Goal: Transaction & Acquisition: Purchase product/service

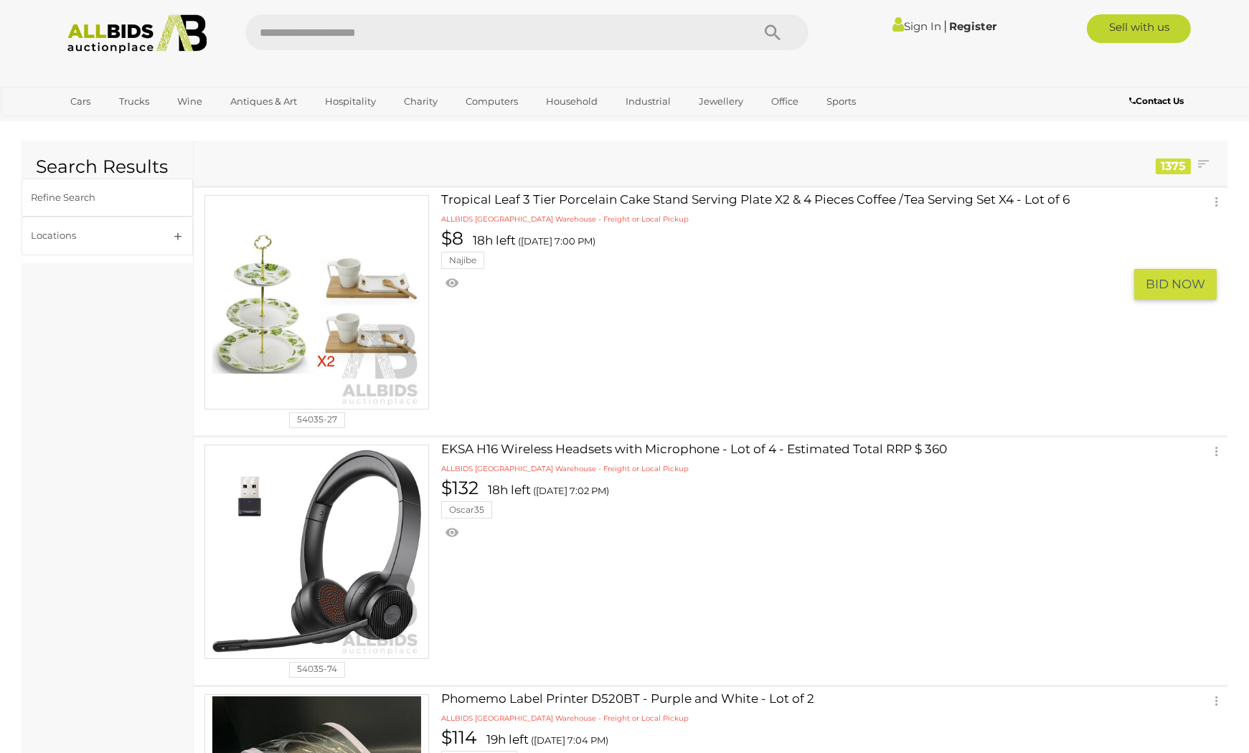
scroll to position [239, 0]
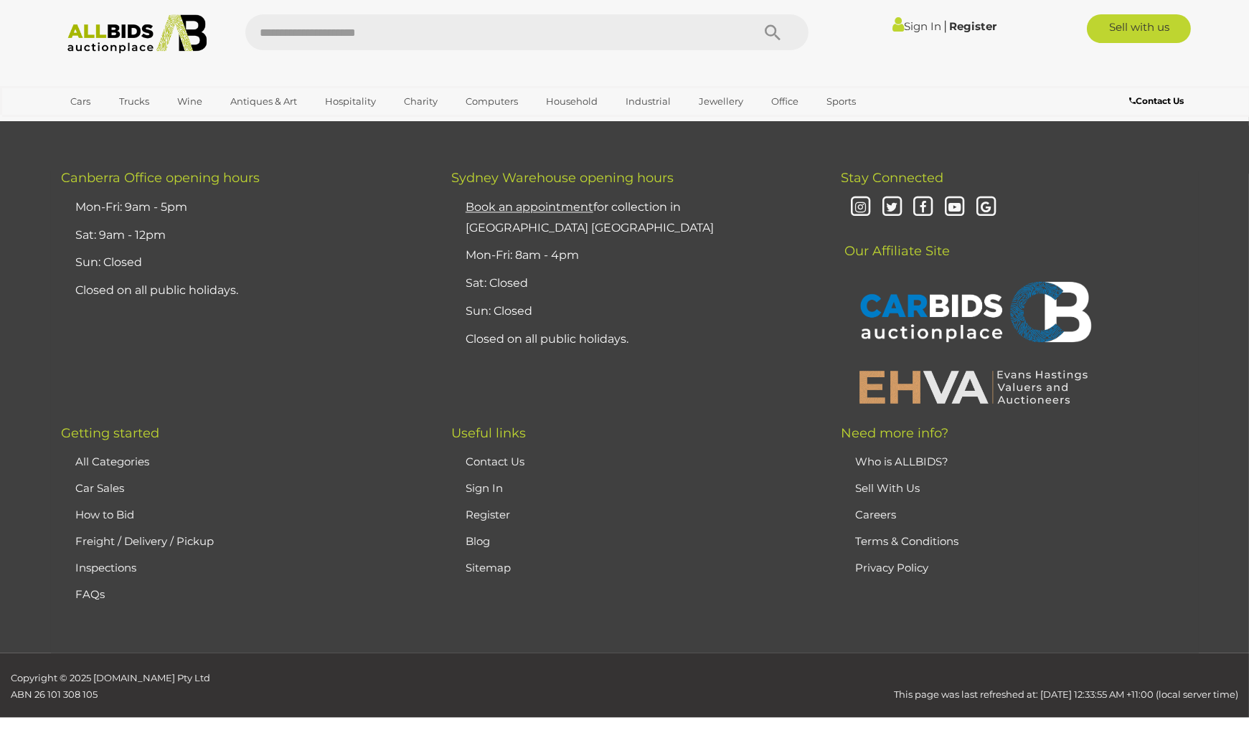
scroll to position [12086, 0]
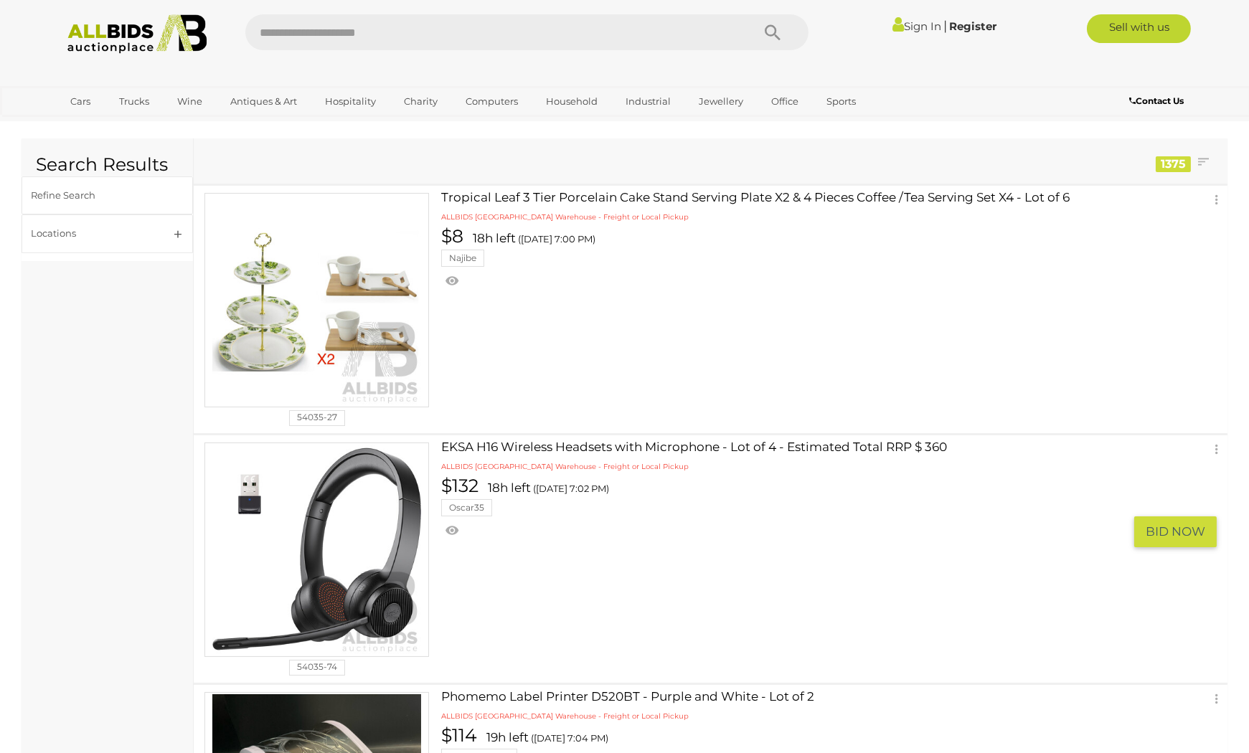
scroll to position [0, 0]
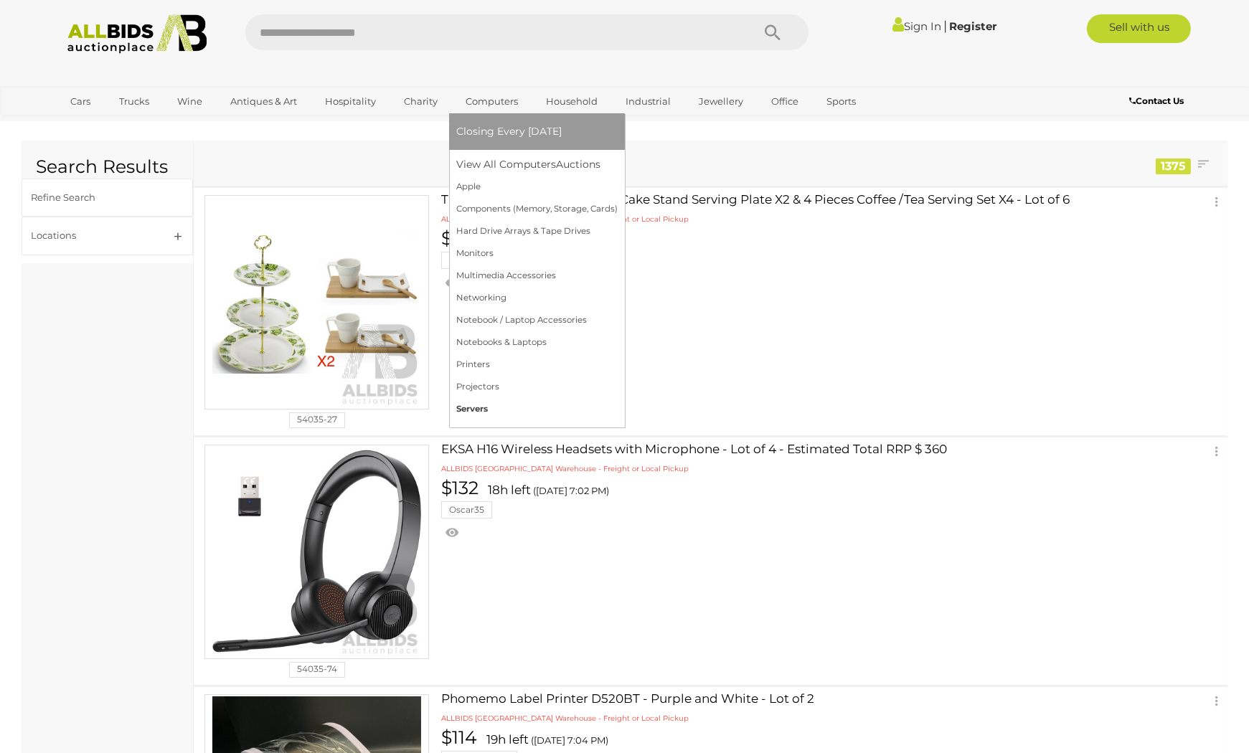
click at [483, 400] on link "Servers" at bounding box center [536, 409] width 161 height 22
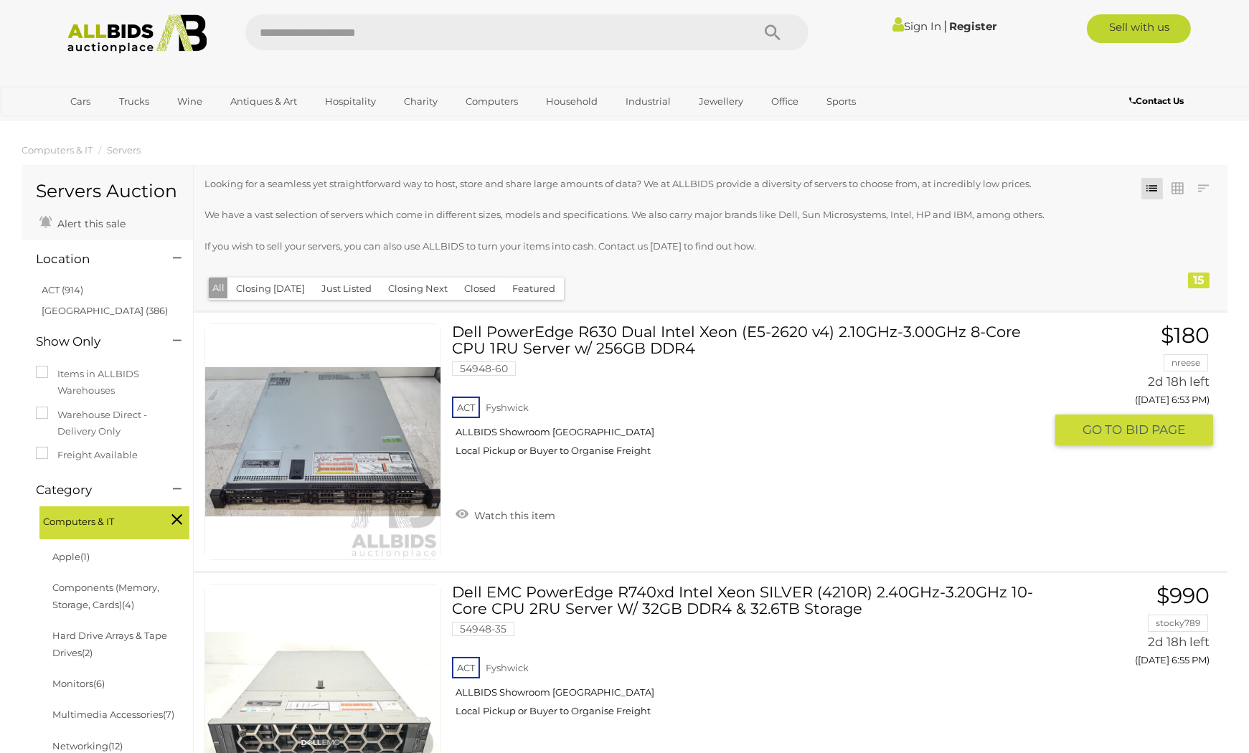
scroll to position [239, 0]
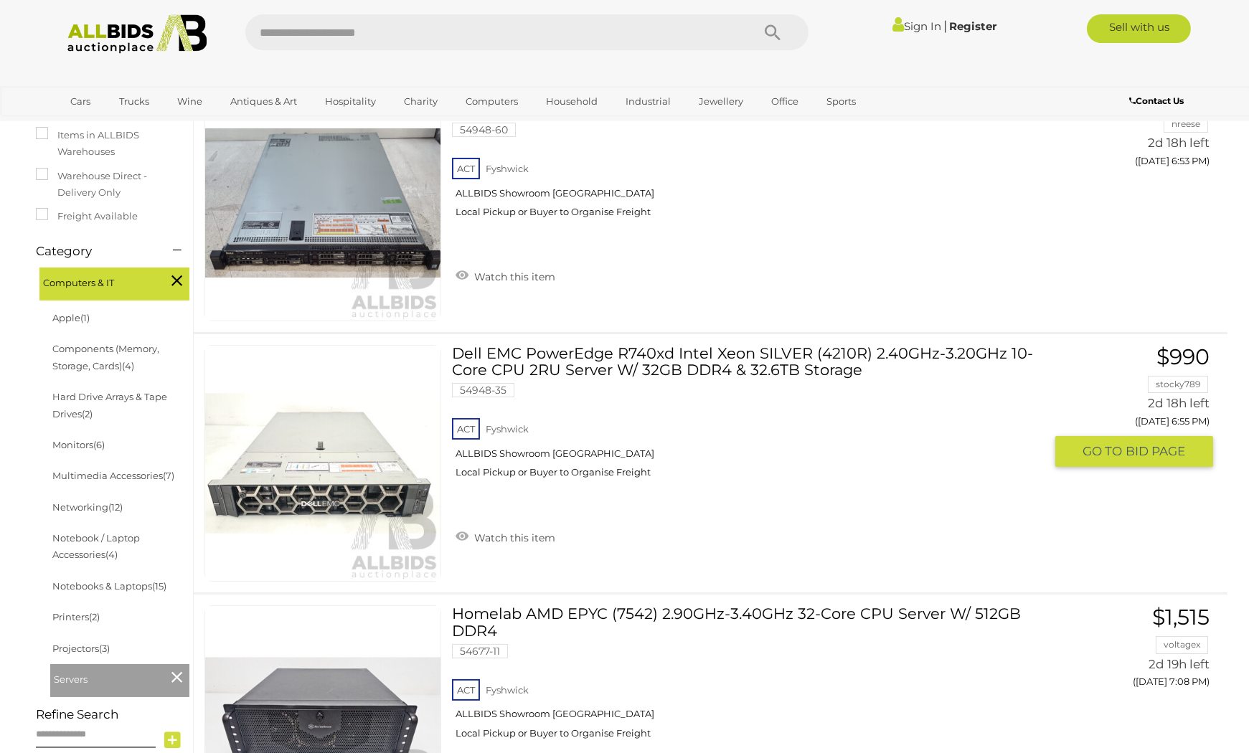
click at [1141, 528] on div "Dell EMC PowerEdge R740xd Intel Xeon SILVER (4210R) 2.40GHz-3.20GHz 10-Core CPU…" at bounding box center [710, 463] width 1055 height 258
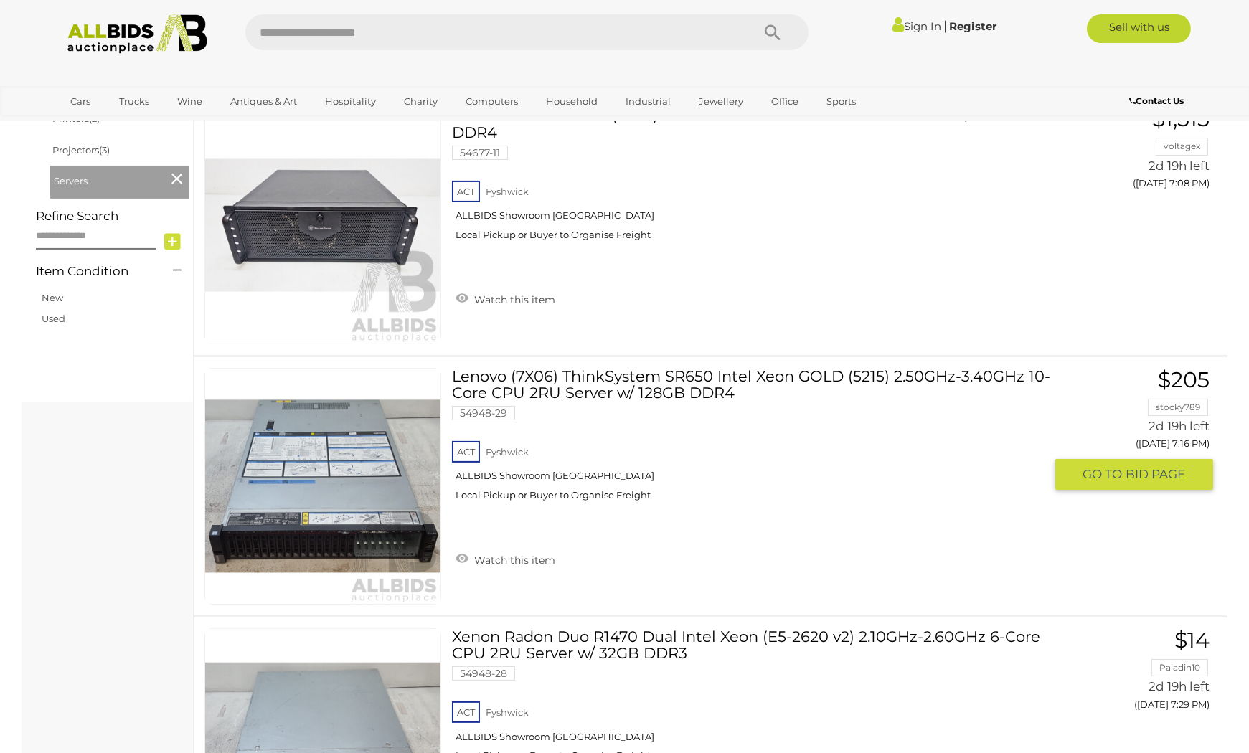
scroll to position [897, 0]
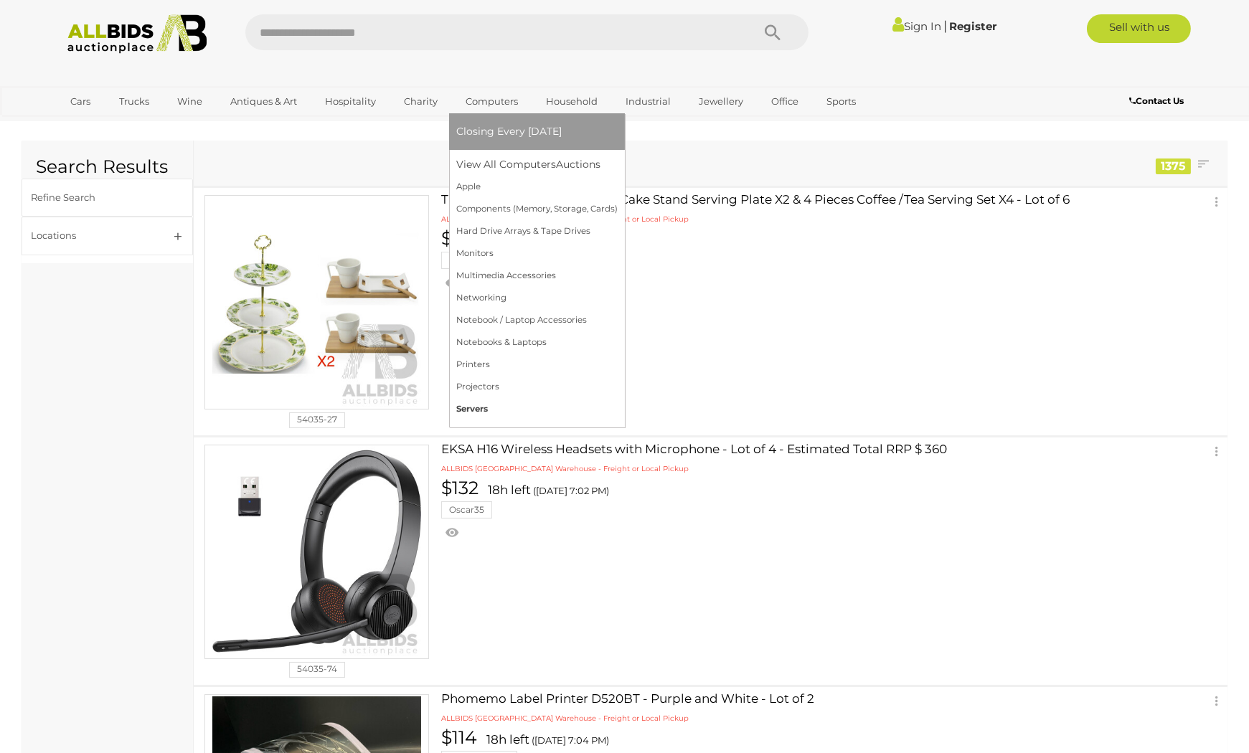
click at [488, 402] on link "Servers" at bounding box center [536, 409] width 161 height 22
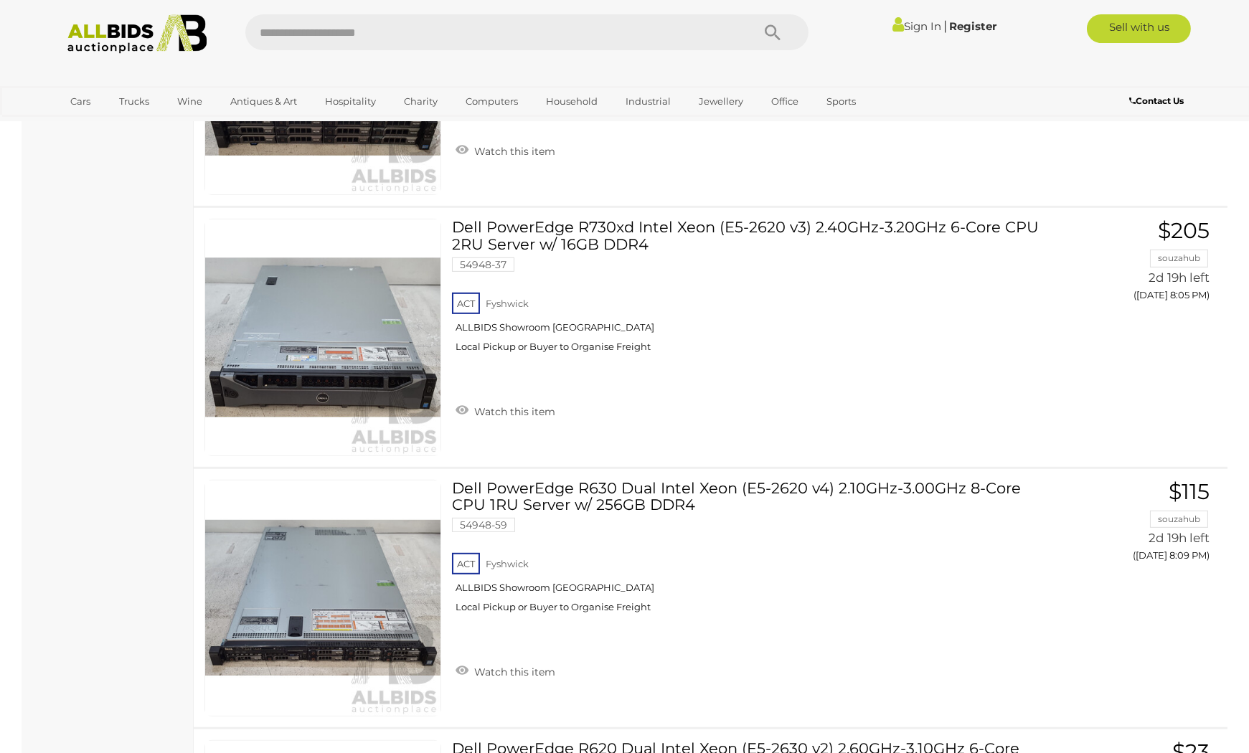
scroll to position [1690, 0]
